Goal: Information Seeking & Learning: Learn about a topic

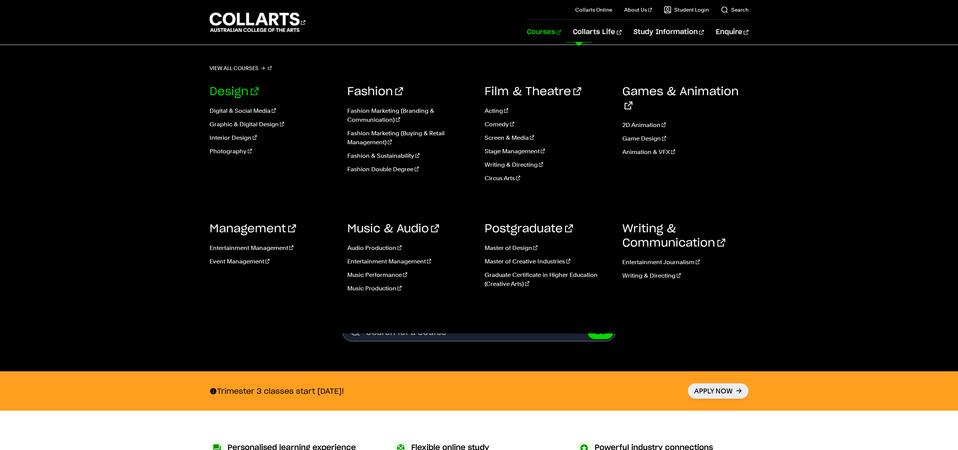
click at [228, 88] on link "Design" at bounding box center [234, 91] width 49 height 11
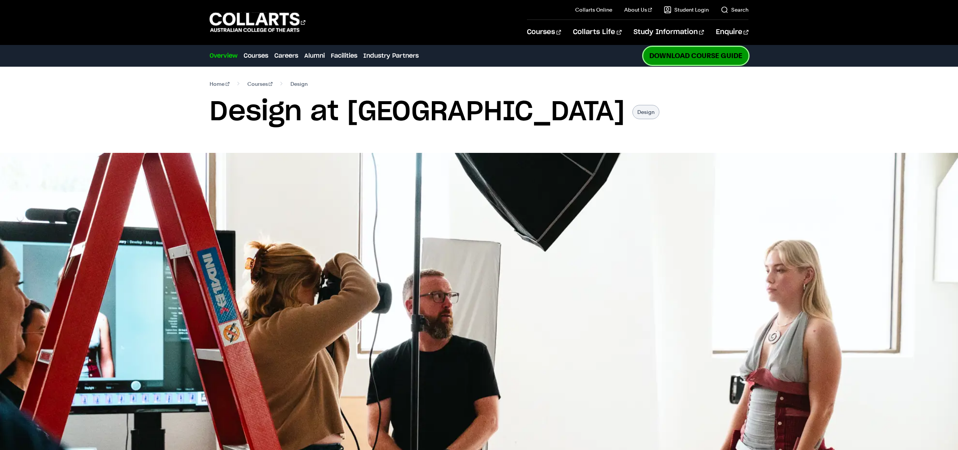
click at [707, 52] on link "Download Course Guide" at bounding box center [696, 56] width 105 height 18
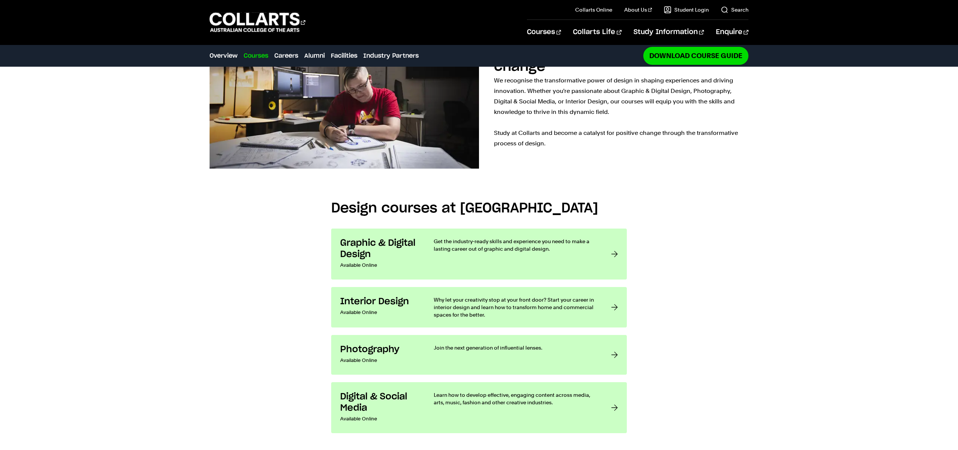
scroll to position [598, 0]
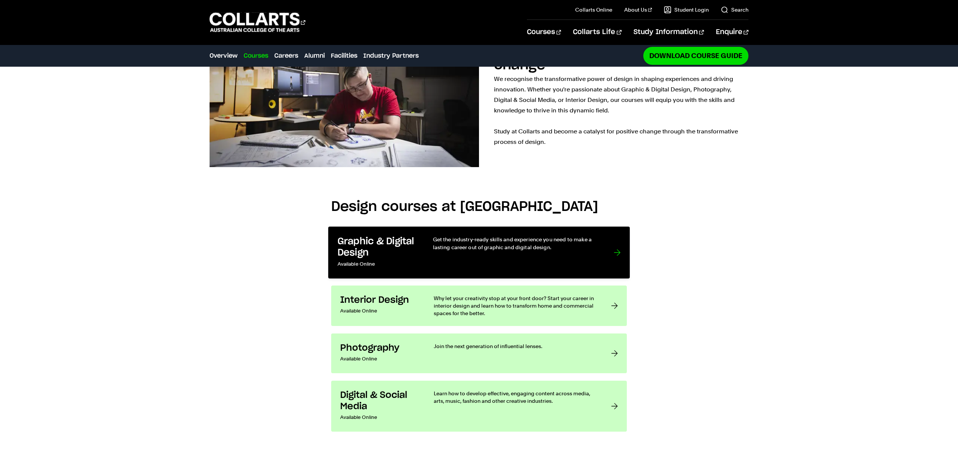
click at [375, 235] on h3 "Graphic & Digital Design" at bounding box center [378, 246] width 80 height 23
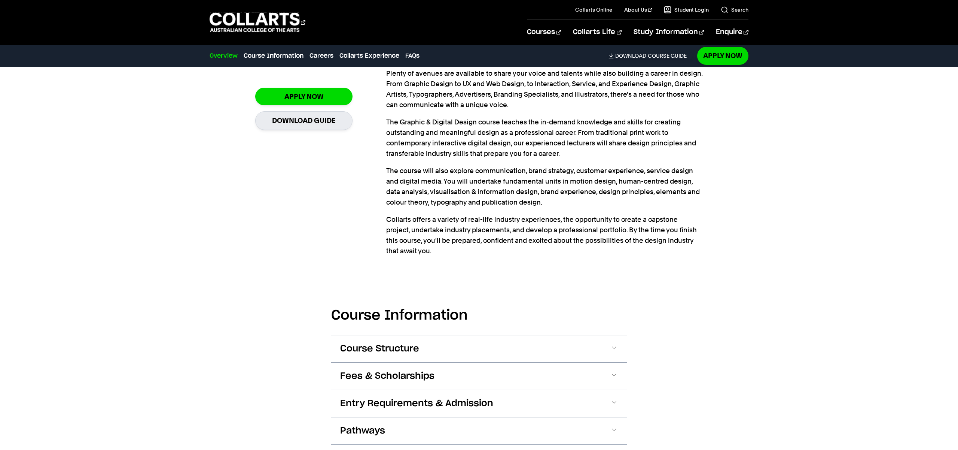
scroll to position [575, 0]
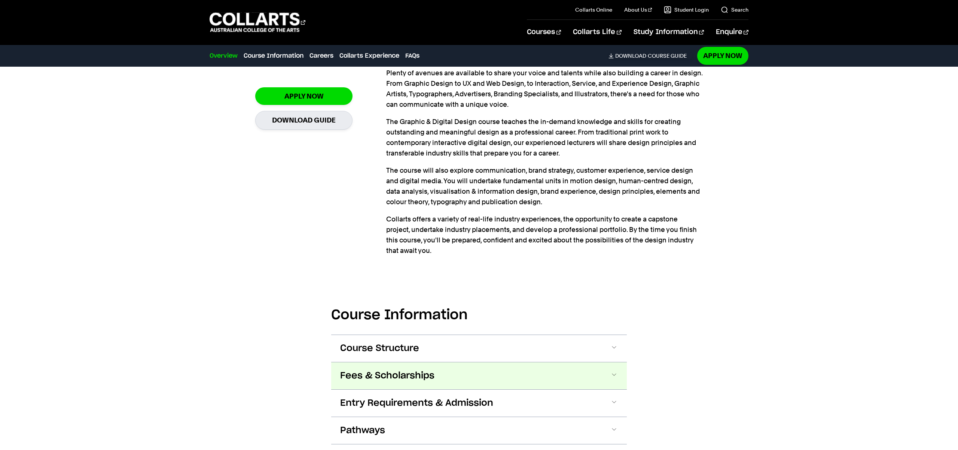
click at [410, 370] on span "Fees & Scholarships" at bounding box center [387, 376] width 94 height 12
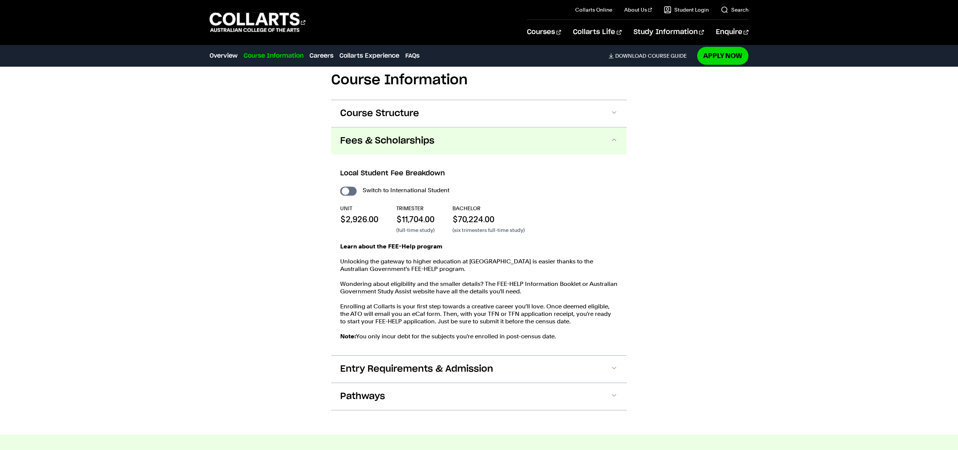
scroll to position [813, 0]
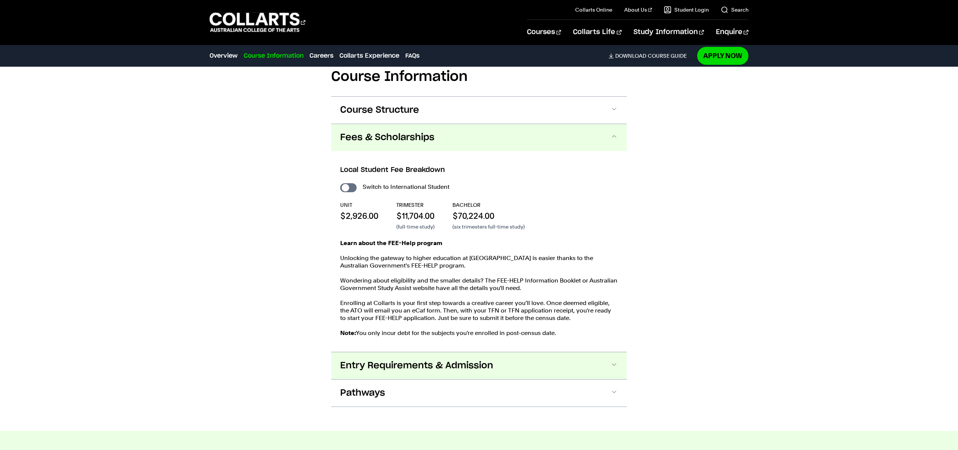
click at [445, 359] on span "Entry Requirements & Admission" at bounding box center [416, 365] width 153 height 12
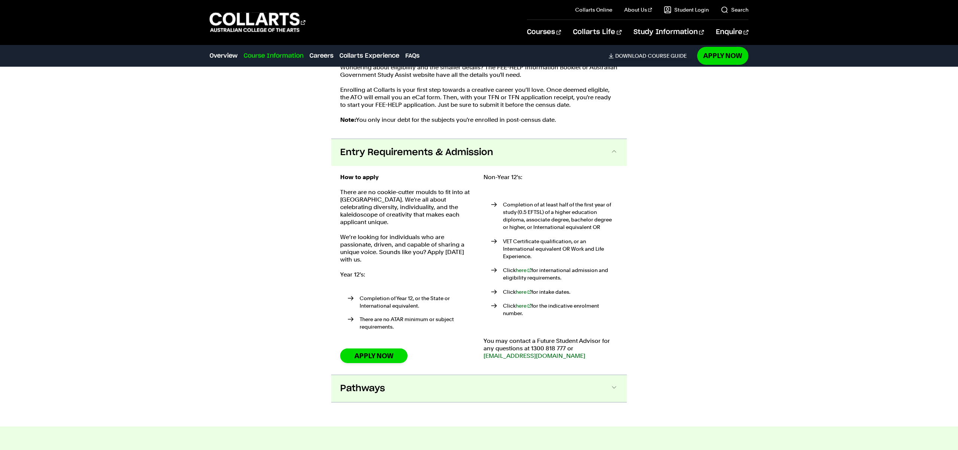
scroll to position [1027, 0]
click at [385, 382] on span "Pathways" at bounding box center [362, 388] width 45 height 12
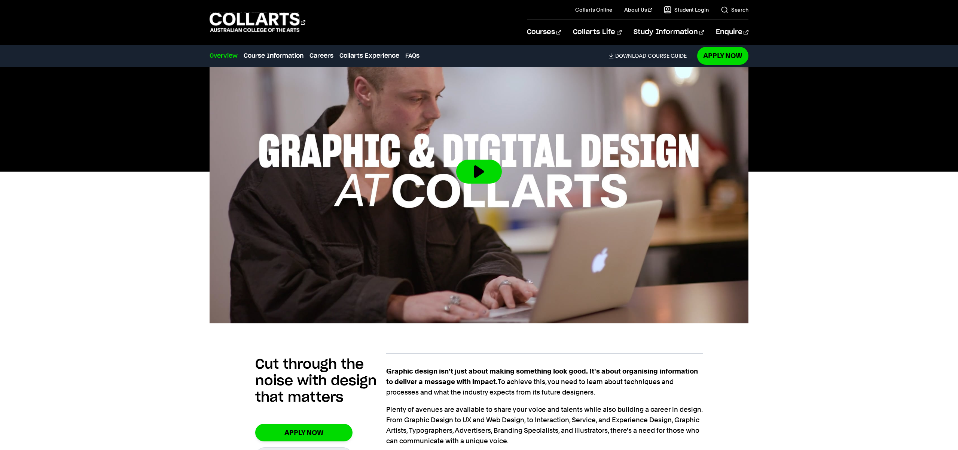
scroll to position [0, 0]
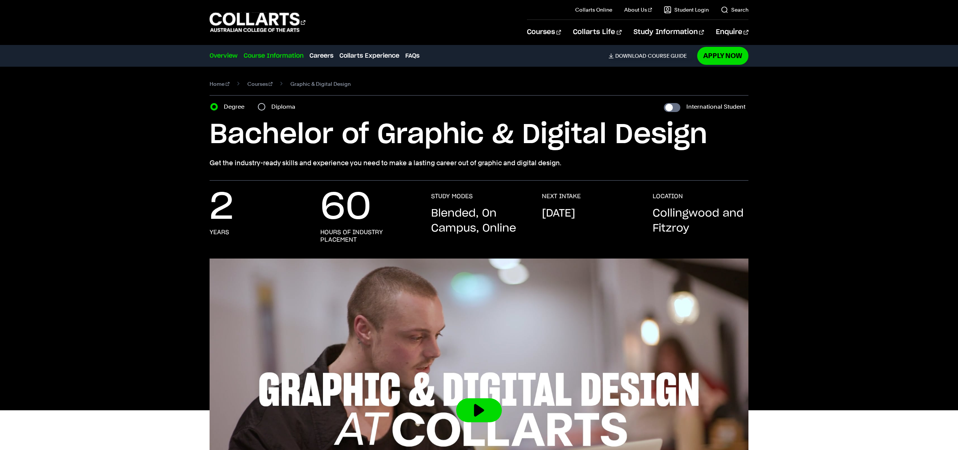
click at [276, 52] on link "Course Information" at bounding box center [274, 55] width 60 height 9
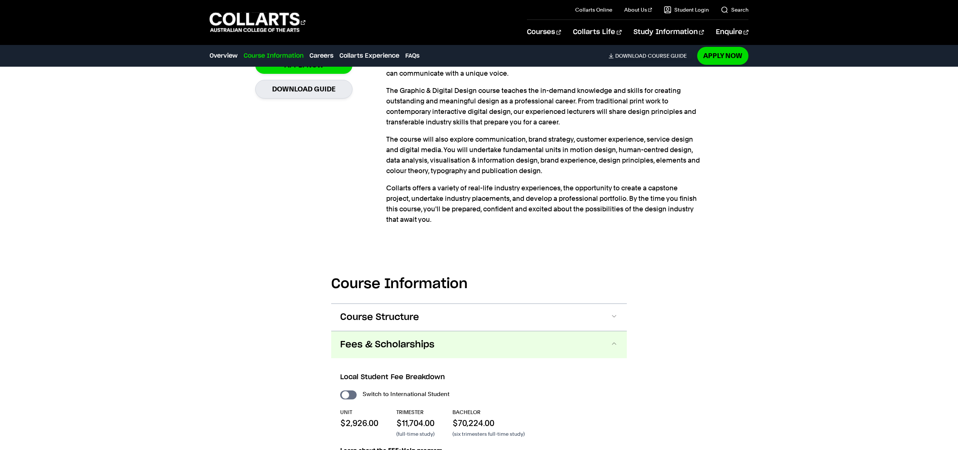
scroll to position [613, 0]
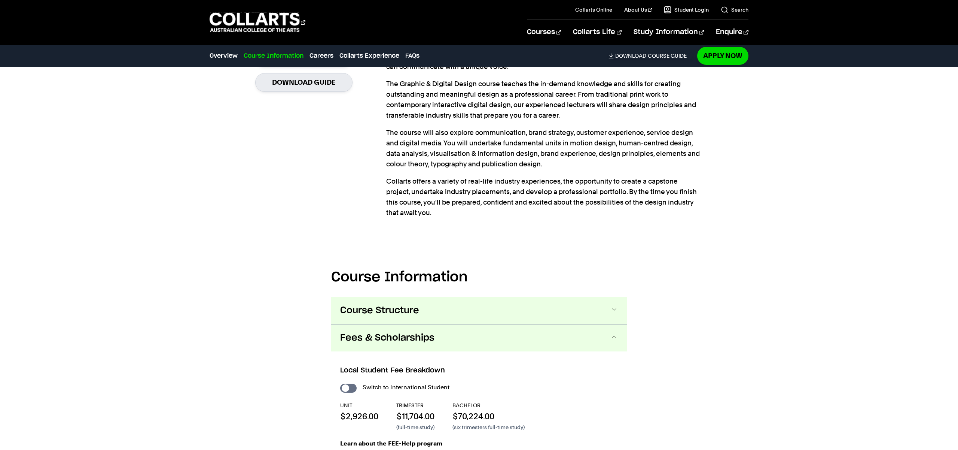
click at [611, 306] on span at bounding box center [614, 311] width 7 height 10
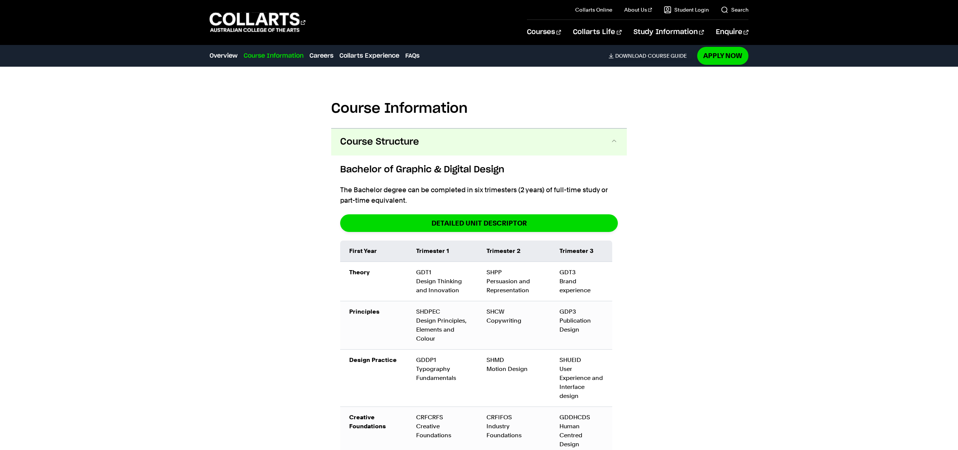
scroll to position [742, 0]
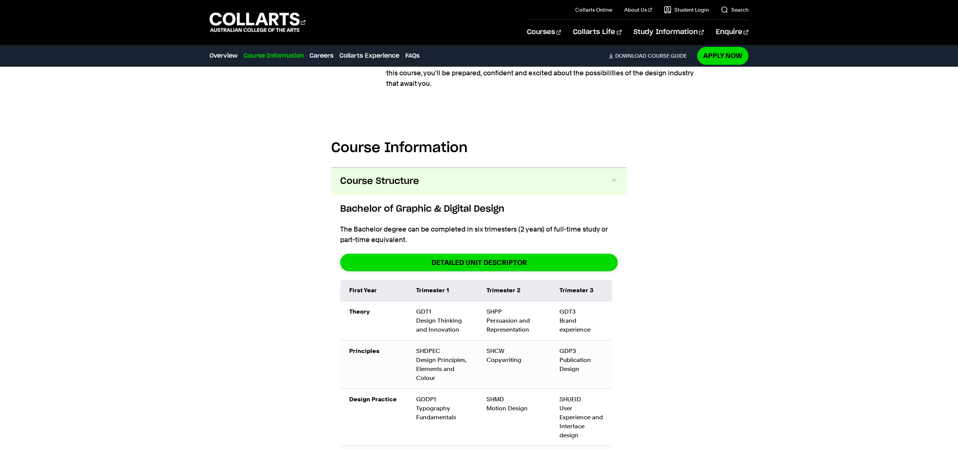
click at [331, 168] on button "Course Structure" at bounding box center [479, 181] width 296 height 27
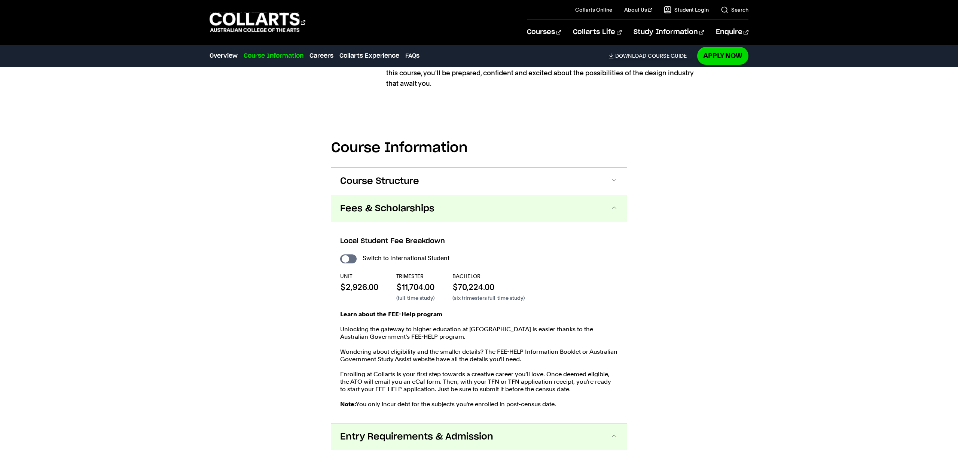
click at [331, 168] on button "Course Structure" at bounding box center [479, 181] width 296 height 27
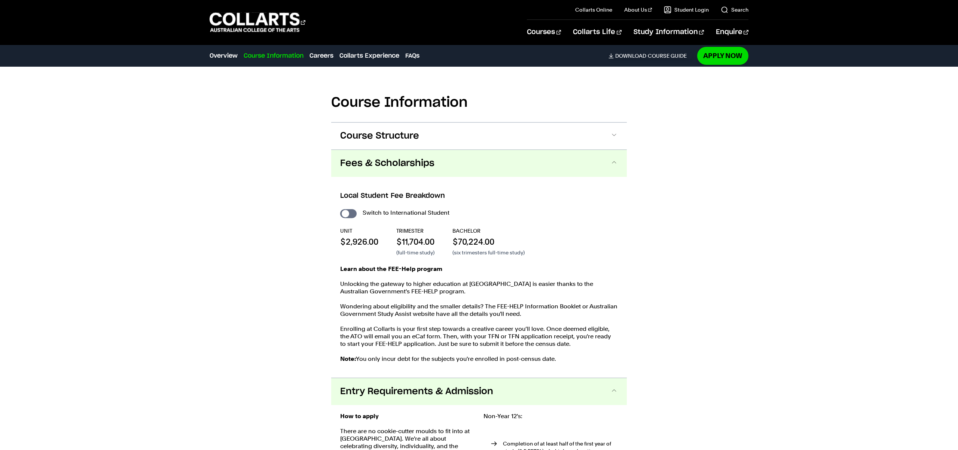
scroll to position [787, 0]
click at [331, 122] on button "Course Structure" at bounding box center [479, 135] width 296 height 27
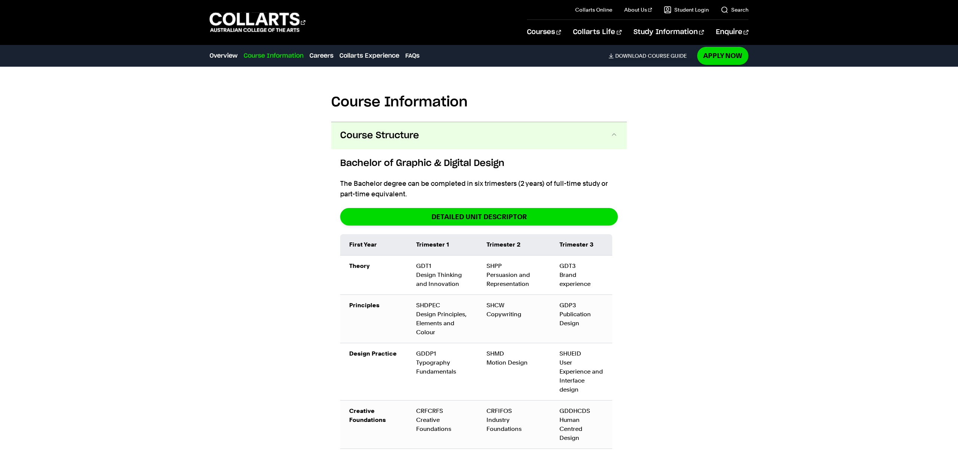
click at [331, 122] on button "Course Structure" at bounding box center [479, 135] width 296 height 27
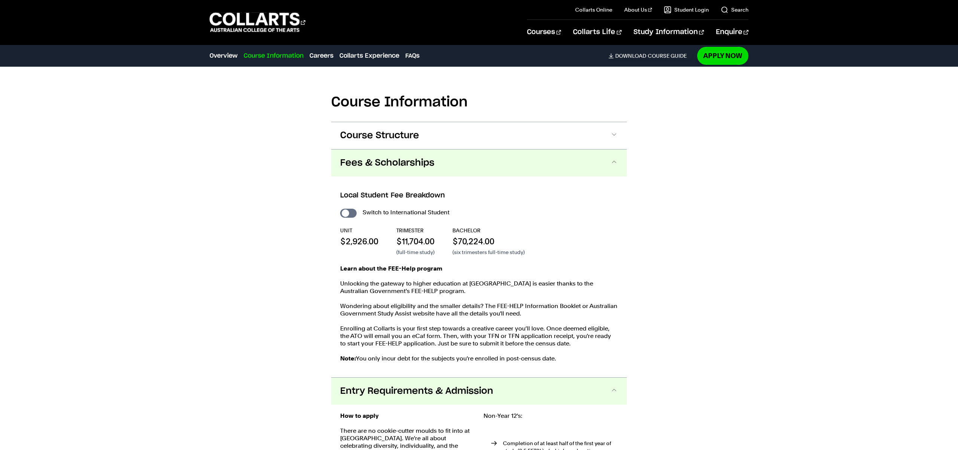
click at [331, 122] on button "Course Structure" at bounding box center [479, 135] width 296 height 27
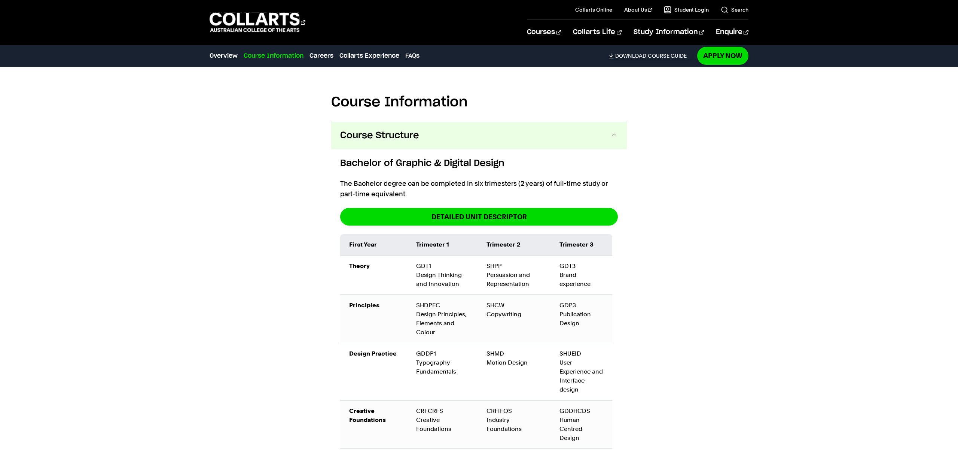
click at [331, 122] on button "Course Structure" at bounding box center [479, 135] width 296 height 27
